Goal: Obtain resource: Obtain resource

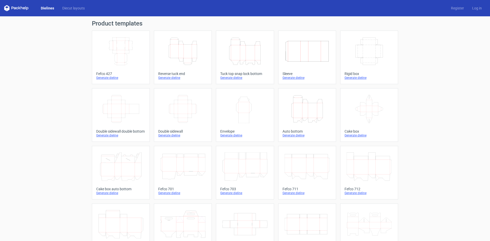
click at [118, 50] on icon "Width Depth Height" at bounding box center [120, 51] width 45 height 29
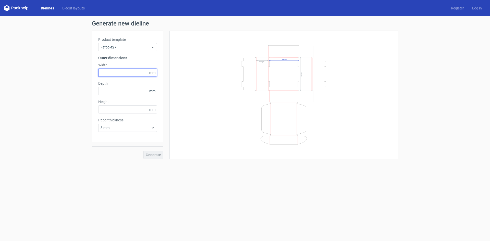
click at [118, 72] on input "text" at bounding box center [127, 73] width 59 height 8
type input "300"
click at [112, 90] on input "text" at bounding box center [127, 91] width 59 height 8
type input "200"
click at [110, 108] on input "text" at bounding box center [127, 109] width 59 height 8
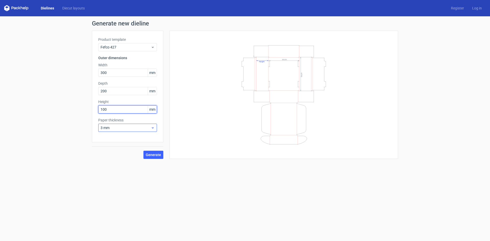
type input "100"
click at [119, 128] on span "3 mm" at bounding box center [126, 127] width 50 height 5
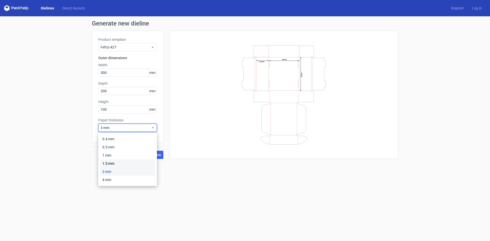
click at [117, 162] on div "1.5 mm" at bounding box center [127, 164] width 55 height 8
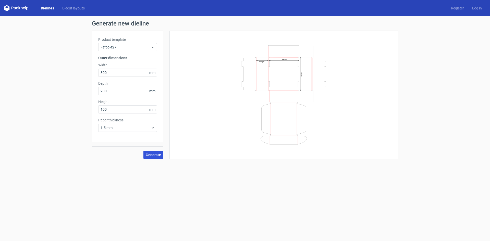
click at [155, 155] on span "Generate" at bounding box center [153, 155] width 15 height 4
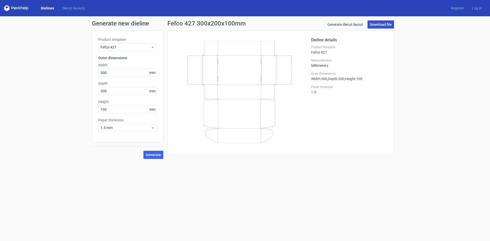
click at [383, 24] on link "Download file" at bounding box center [381, 24] width 27 height 8
drag, startPoint x: 110, startPoint y: 92, endPoint x: 94, endPoint y: 92, distance: 15.8
click at [94, 92] on div "Product template Fefco 427 Outer dimensions Width 300 mm Depth 200 mm Height 10…" at bounding box center [128, 87] width 72 height 112
type input "180"
drag, startPoint x: 110, startPoint y: 109, endPoint x: 87, endPoint y: 107, distance: 23.1
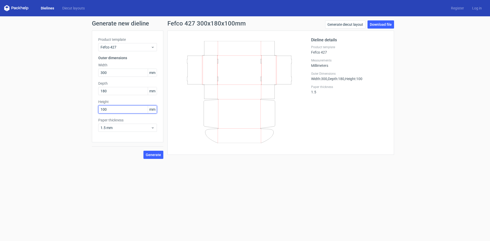
click at [87, 107] on div "Generate new dieline Product template Fefco 427 Outer dimensions Width 300 mm D…" at bounding box center [245, 89] width 490 height 147
type input "80"
click at [153, 155] on span "Generate" at bounding box center [153, 155] width 15 height 4
click at [379, 24] on link "Download file" at bounding box center [381, 24] width 27 height 8
drag, startPoint x: 112, startPoint y: 71, endPoint x: 89, endPoint y: 72, distance: 23.5
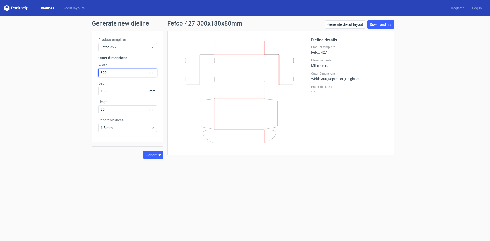
click at [89, 72] on div "Generate new dieline Product template Fefco 427 Outer dimensions Width 300 mm D…" at bounding box center [245, 89] width 490 height 147
type input "330"
click at [157, 154] on span "Generate" at bounding box center [153, 155] width 15 height 4
drag, startPoint x: 112, startPoint y: 92, endPoint x: 91, endPoint y: 89, distance: 20.6
click at [91, 89] on div "Generate new dieline Product template Fefco 427 Outer dimensions Width 330 mm D…" at bounding box center [245, 89] width 490 height 147
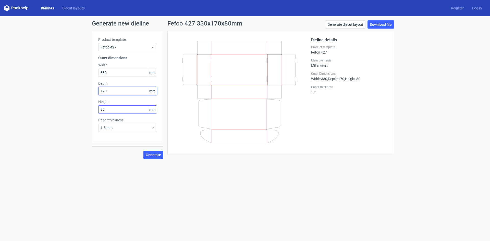
type input "170"
drag, startPoint x: 112, startPoint y: 111, endPoint x: 97, endPoint y: 110, distance: 15.1
click at [97, 110] on div "Product template Fefco 427 Outer dimensions Width 330 mm Depth 170 mm Height 80…" at bounding box center [128, 87] width 72 height 112
click at [157, 152] on button "Generate" at bounding box center [154, 155] width 20 height 8
click at [389, 26] on link "Download file" at bounding box center [381, 24] width 27 height 8
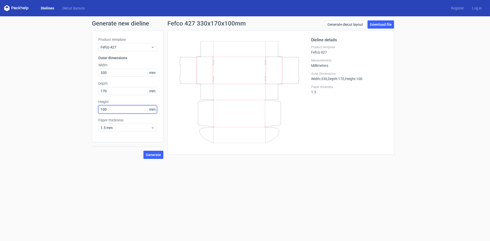
drag, startPoint x: 118, startPoint y: 111, endPoint x: 90, endPoint y: 108, distance: 28.5
click at [90, 108] on div "Generate new dieline Product template Fefco 427 Outer dimensions Width 330 mm D…" at bounding box center [245, 89] width 490 height 147
click at [154, 154] on span "Generate" at bounding box center [153, 155] width 15 height 4
click at [385, 21] on link "Download file" at bounding box center [381, 24] width 27 height 8
drag, startPoint x: 112, startPoint y: 111, endPoint x: 40, endPoint y: 110, distance: 72.3
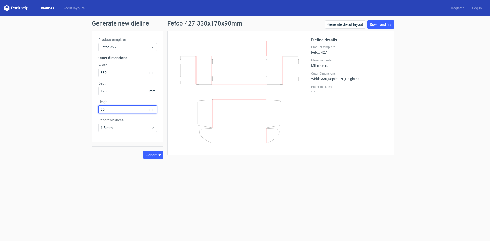
click at [40, 110] on div "Generate new dieline Product template Fefco 427 Outer dimensions Width 330 mm D…" at bounding box center [245, 89] width 490 height 147
type input "85"
click at [151, 157] on span "Generate" at bounding box center [153, 155] width 15 height 4
click at [385, 24] on link "Download file" at bounding box center [381, 24] width 27 height 8
